Goal: Transaction & Acquisition: Purchase product/service

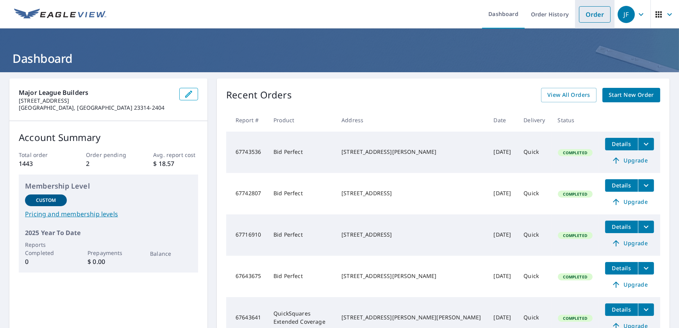
click at [589, 20] on link "Order" at bounding box center [595, 14] width 32 height 16
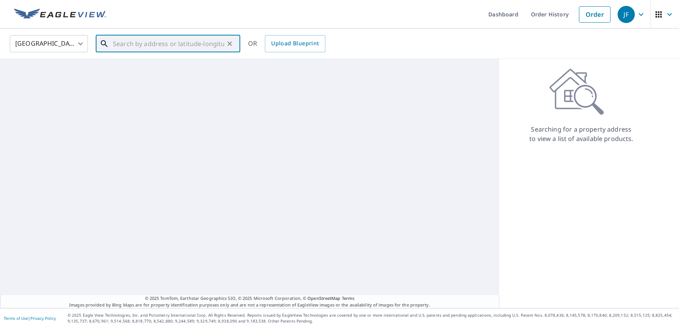
click at [166, 44] on input "text" at bounding box center [168, 44] width 111 height 22
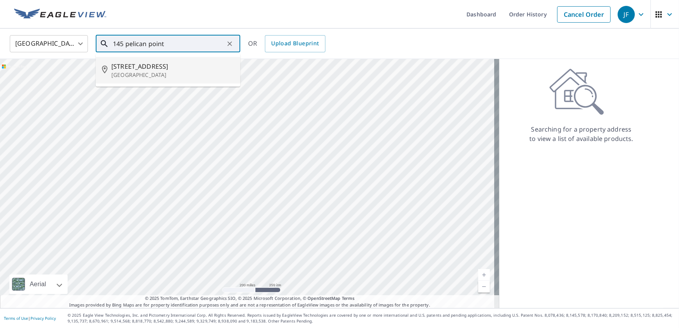
click at [182, 62] on span "[STREET_ADDRESS]" at bounding box center [172, 66] width 123 height 9
type input "[STREET_ADDRESS]"
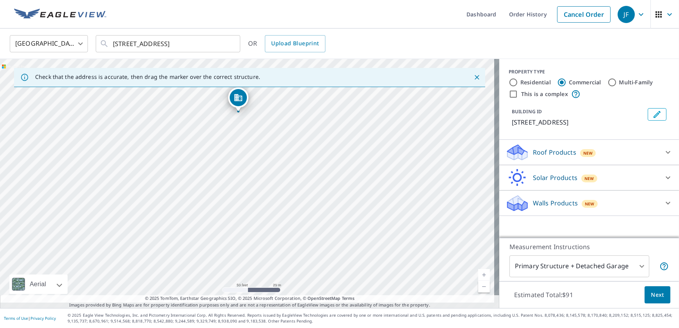
drag, startPoint x: 278, startPoint y: 242, endPoint x: 269, endPoint y: 174, distance: 68.6
click at [269, 174] on div "[STREET_ADDRESS]" at bounding box center [249, 183] width 499 height 249
click at [234, 98] on icon "Dropped pin, building 1, Commercial property, 145 Pelican Pointe Dr Elizabeth C…" at bounding box center [238, 97] width 8 height 7
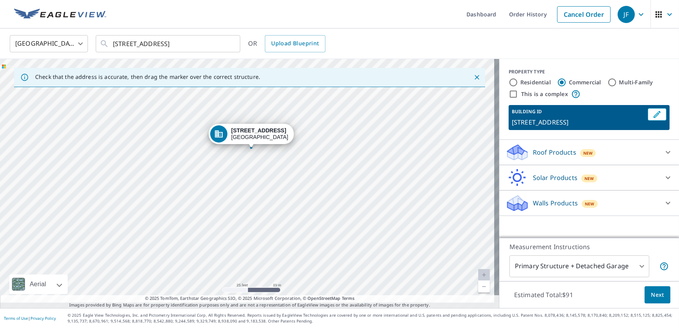
click at [148, 205] on div "[STREET_ADDRESS]" at bounding box center [249, 183] width 499 height 249
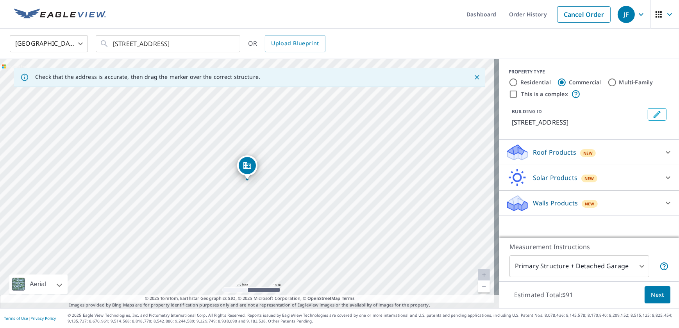
click at [247, 166] on icon "Dropped pin, building 1, Commercial property, 145 Pelican Pointe Dr Elizabeth C…" at bounding box center [247, 165] width 9 height 9
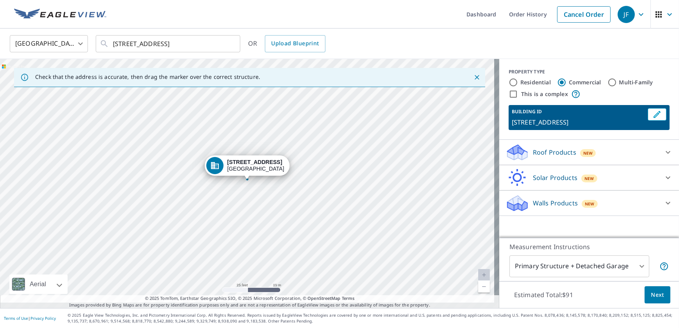
click at [512, 80] on input "Residential" at bounding box center [513, 82] width 9 height 9
radio input "true"
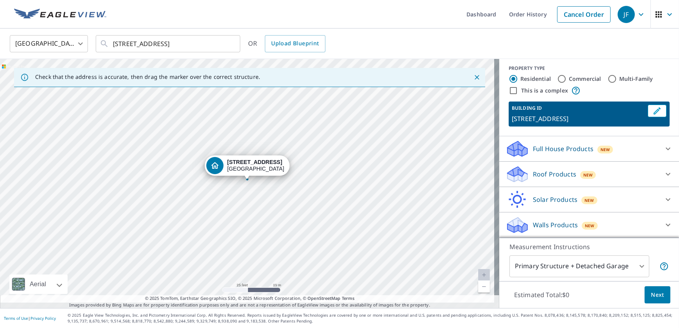
click at [580, 170] on div "New" at bounding box center [588, 174] width 16 height 9
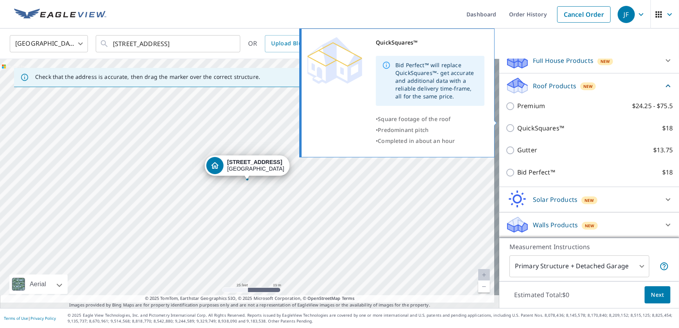
click at [522, 123] on p "QuickSquares™" at bounding box center [540, 128] width 47 height 10
click at [517, 123] on input "QuickSquares™ $18" at bounding box center [512, 127] width 12 height 9
checkbox input "true"
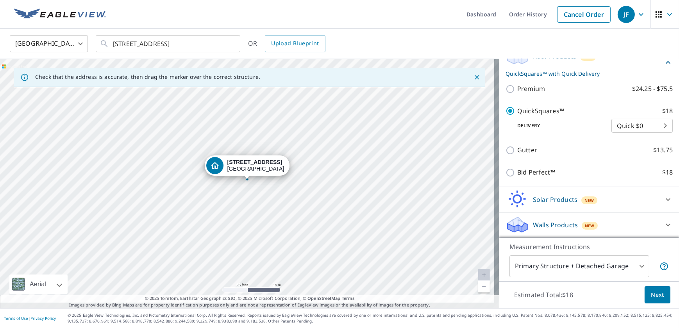
scroll to position [205, 0]
click at [652, 292] on span "Next" at bounding box center [657, 295] width 13 height 10
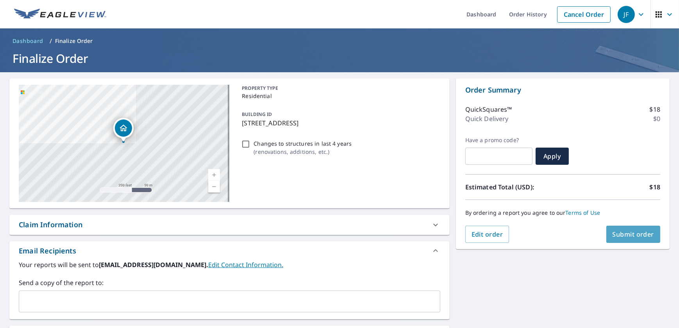
click at [619, 231] on span "Submit order" at bounding box center [634, 234] width 42 height 9
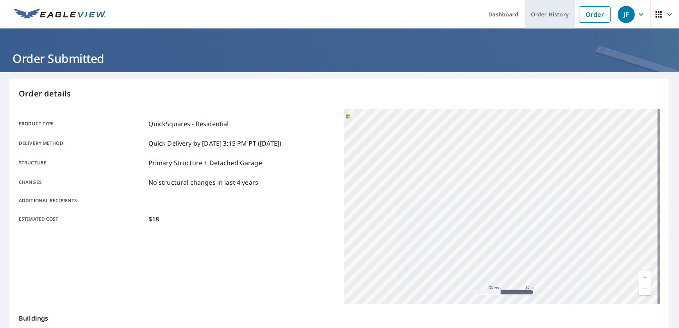
click at [535, 13] on link "Order History" at bounding box center [550, 14] width 50 height 29
